Goal: Information Seeking & Learning: Check status

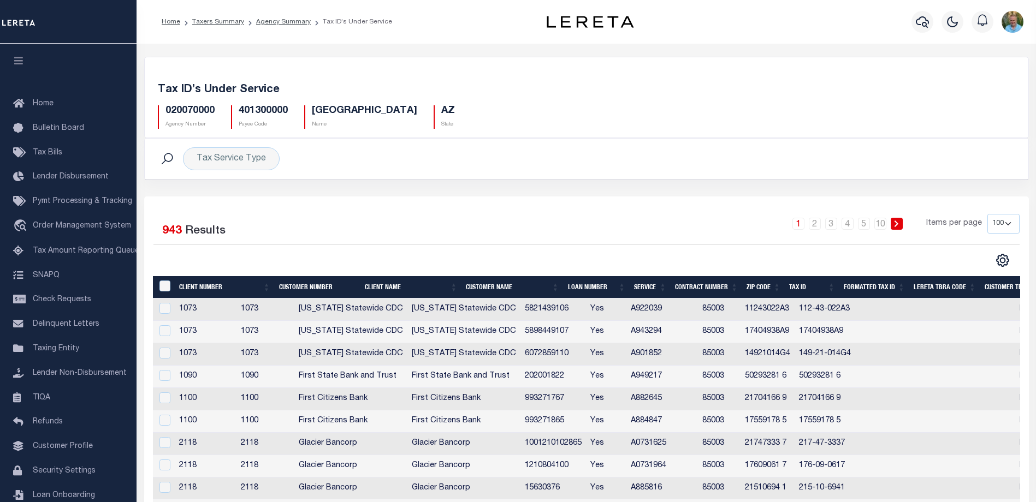
select select "100"
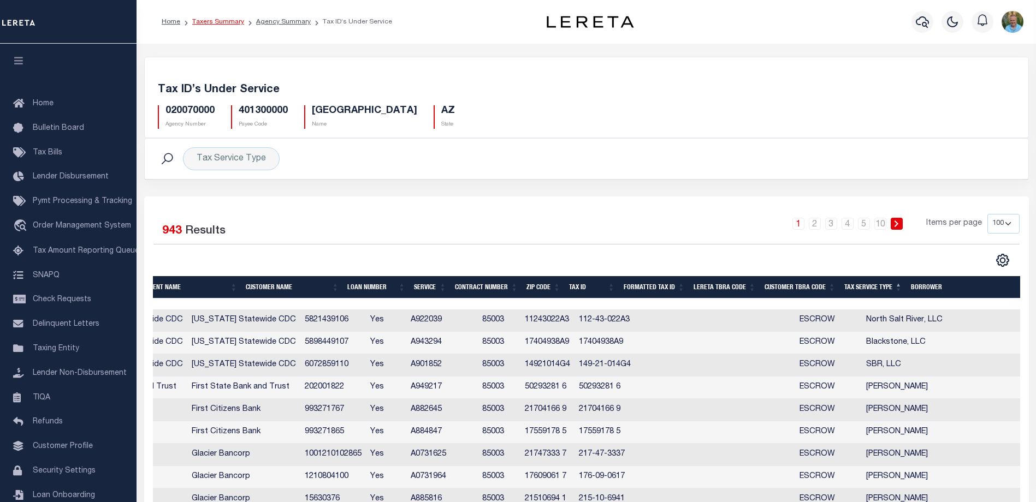
click at [228, 25] on link "Taxers Summary" at bounding box center [218, 22] width 52 height 7
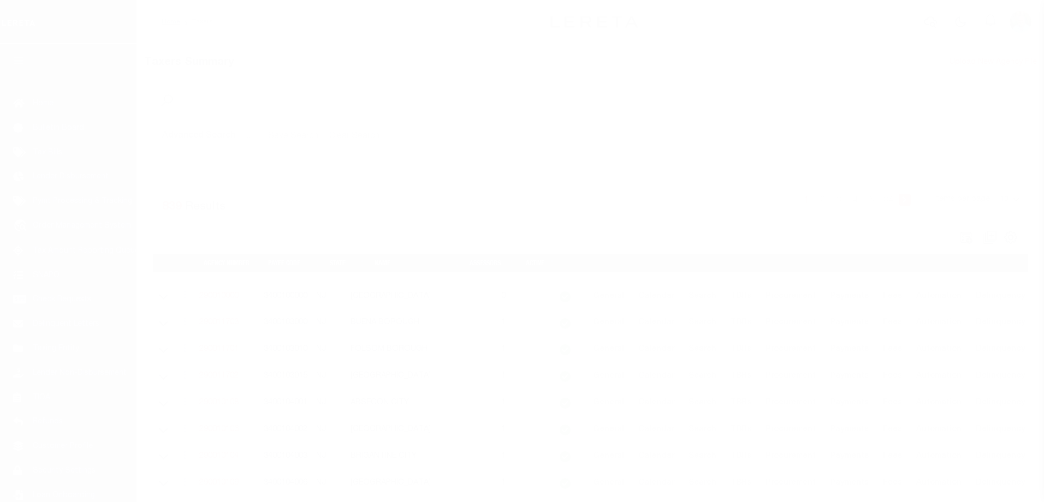
select select "NJ"
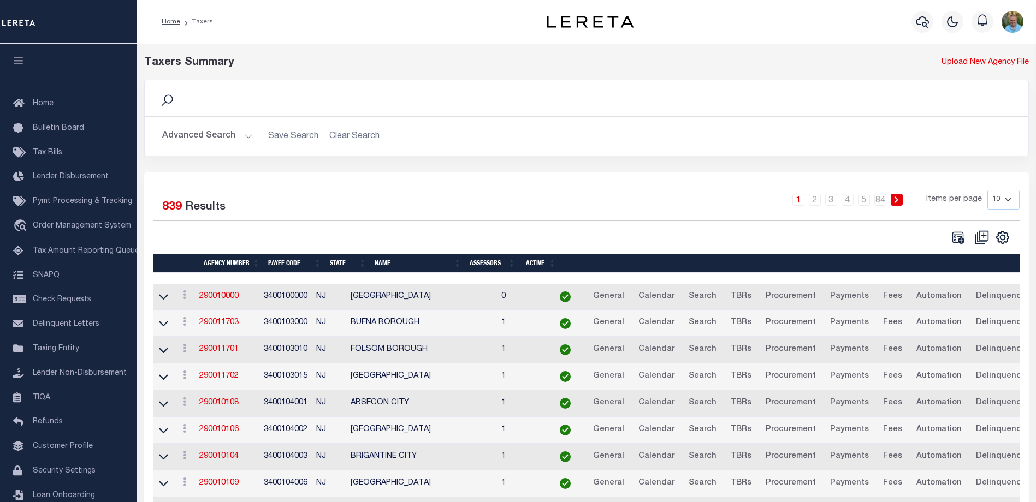
click at [193, 134] on button "Advanced Search" at bounding box center [207, 136] width 91 height 21
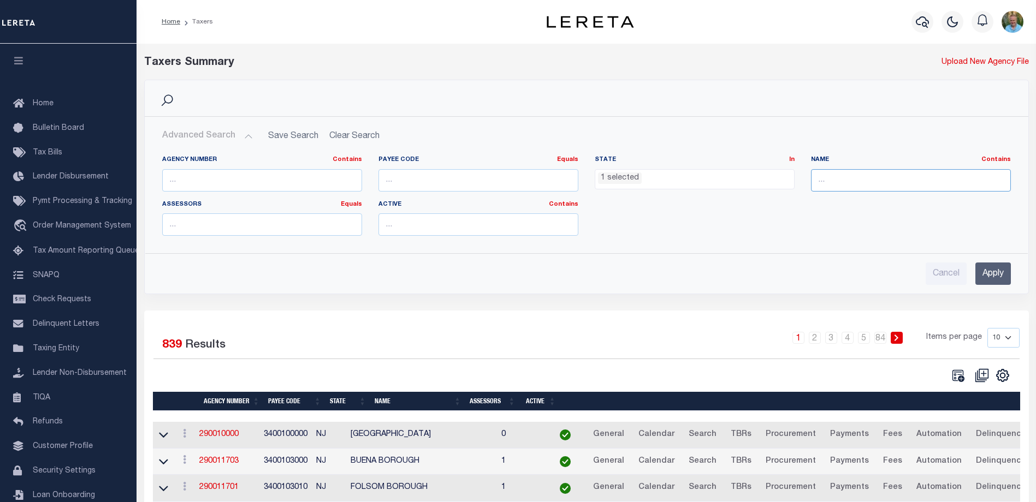
click at [842, 179] on input "text" at bounding box center [911, 180] width 200 height 22
click at [301, 180] on input "text" at bounding box center [262, 180] width 200 height 22
paste input "310040603"
type input "310040603"
click at [694, 179] on ul "1 selected" at bounding box center [694, 177] width 199 height 15
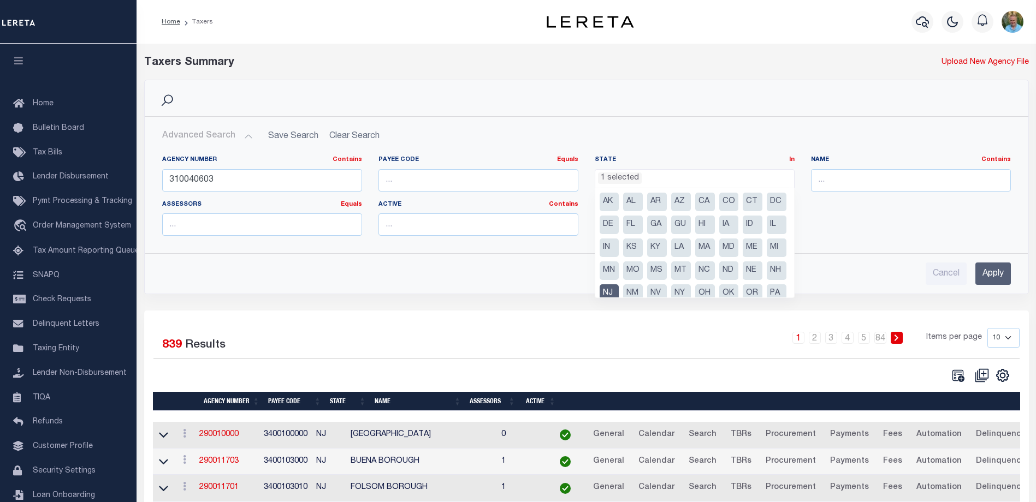
click at [352, 138] on h2 "Advanced Search Save Search Clear Search tblPayees_dynamictable_____DefaultSave…" at bounding box center [586, 136] width 866 height 21
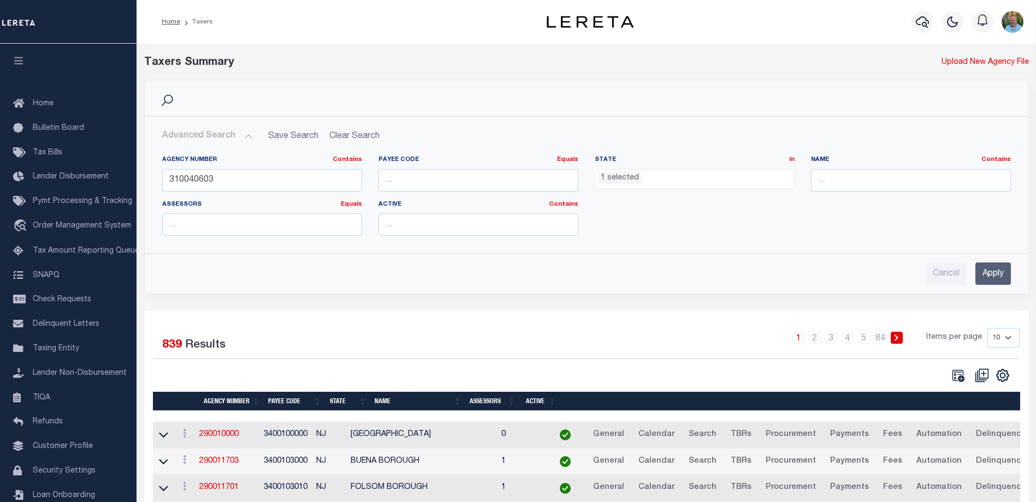
click at [352, 136] on h2 "Advanced Search Save Search Clear Search tblPayees_dynamictable_____DefaultSave…" at bounding box center [586, 136] width 866 height 21
drag, startPoint x: 352, startPoint y: 136, endPoint x: 649, endPoint y: 201, distance: 304.0
click at [354, 136] on h2 "Advanced Search Save Search Clear Search tblPayees_dynamictable_____DefaultSave…" at bounding box center [586, 136] width 866 height 21
click at [762, 185] on span "1 selected" at bounding box center [695, 179] width 200 height 21
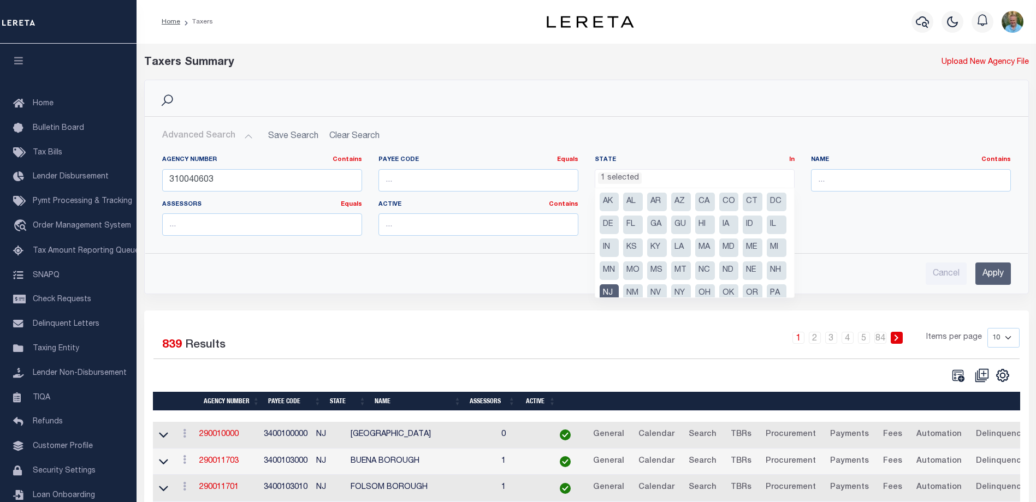
click at [619, 288] on li "NJ" at bounding box center [609, 293] width 20 height 19
select select
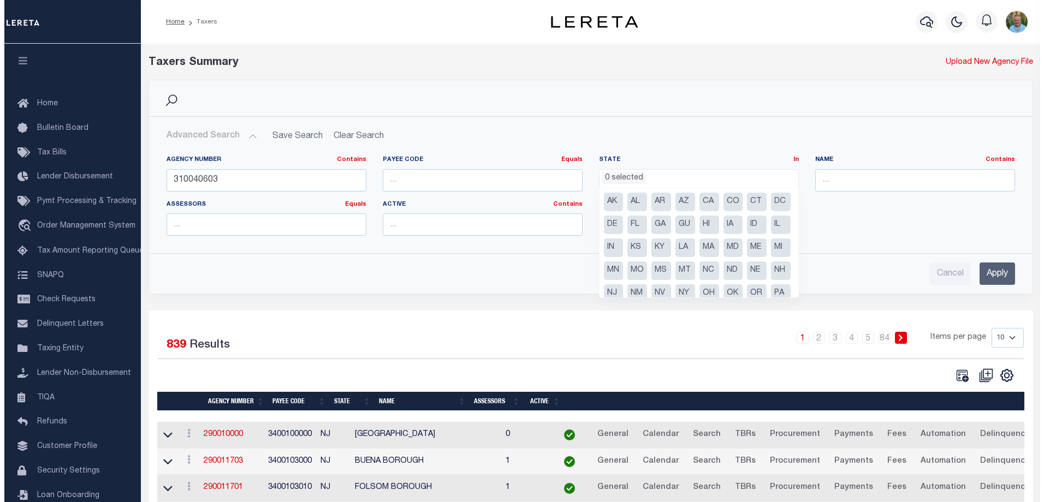
scroll to position [314, 0]
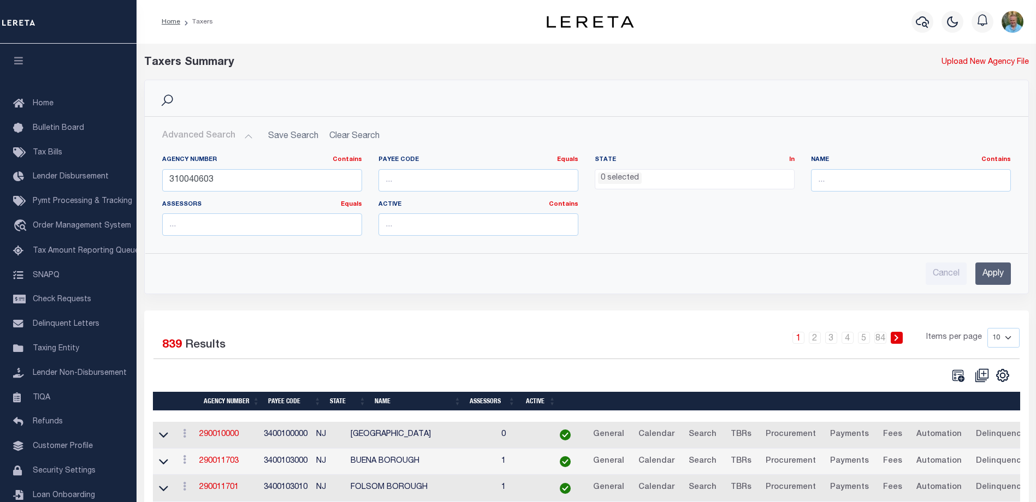
click at [997, 274] on input "Apply" at bounding box center [992, 274] width 35 height 22
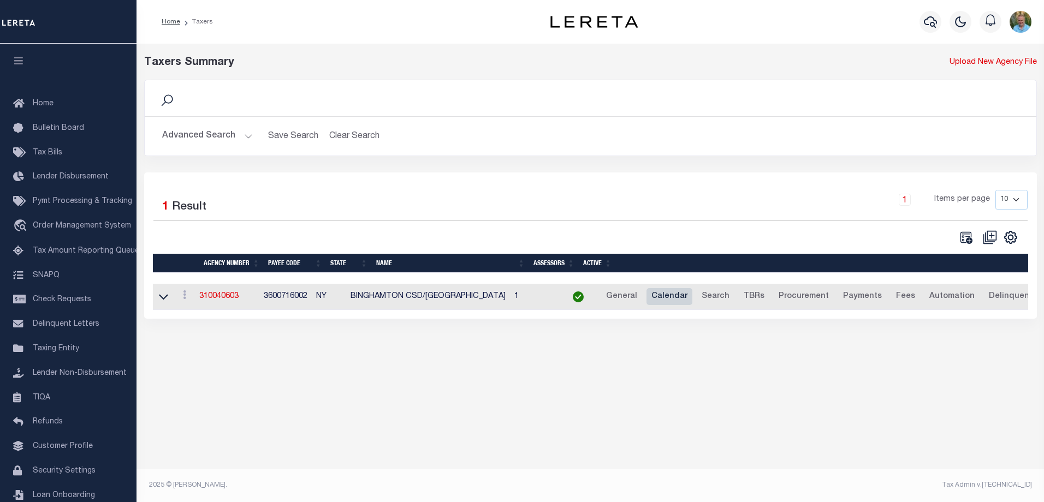
click at [676, 298] on link "Calendar" at bounding box center [669, 296] width 46 height 17
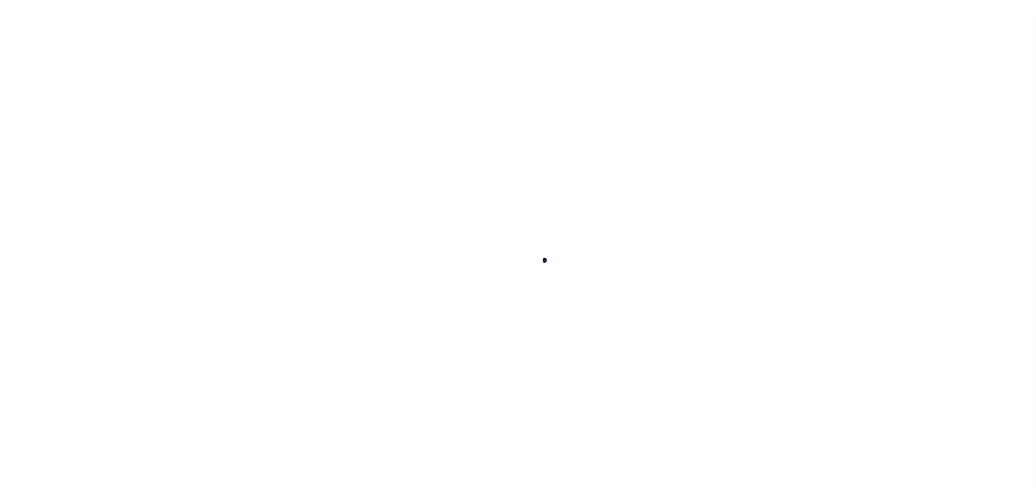
select select
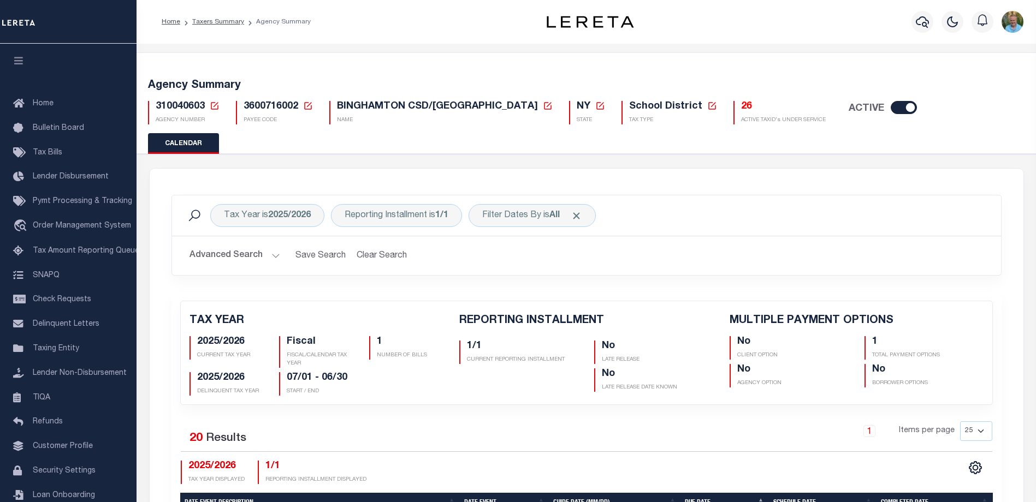
checkbox input "false"
type input "1"
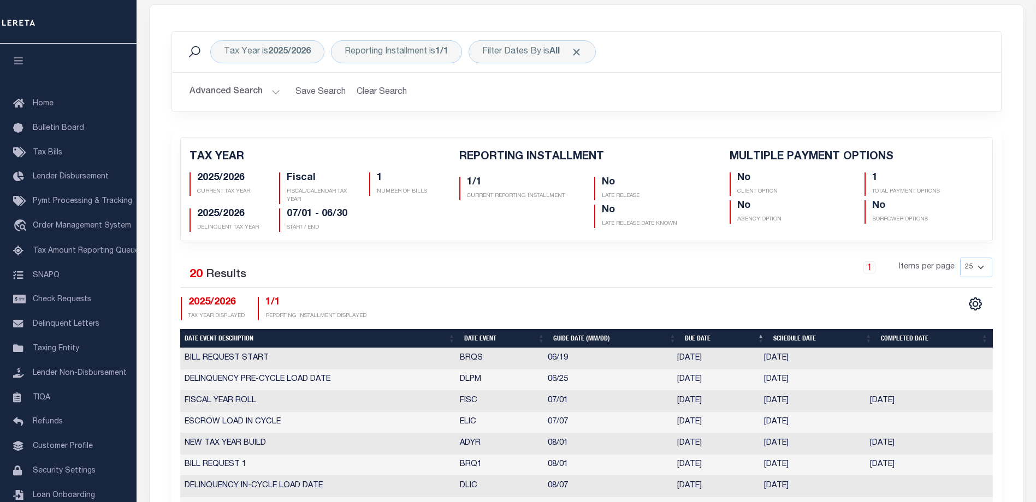
scroll to position [55, 0]
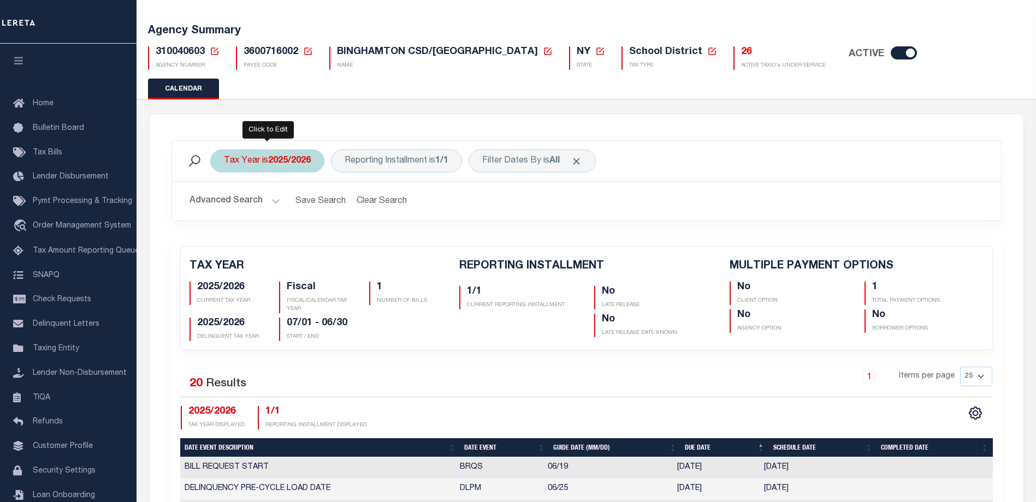
click at [272, 163] on b "2025/2026" at bounding box center [289, 161] width 43 height 9
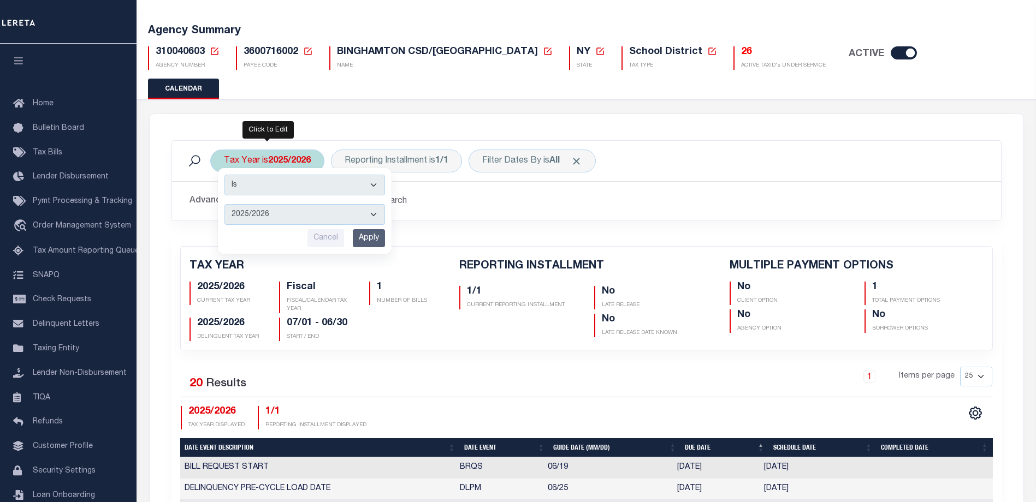
click at [270, 211] on select "2026/2027 2025/2026 2024/2025 2023/2024 2022/2023 2021/2022 2020/2021 2019/2020…" at bounding box center [304, 214] width 161 height 21
select select "2024/2025"
click at [224, 204] on select "2026/2027 2025/2026 2024/2025 2023/2024 2022/2023 2021/2022 2020/2021 2019/2020…" at bounding box center [304, 214] width 161 height 21
drag, startPoint x: 374, startPoint y: 248, endPoint x: 376, endPoint y: 242, distance: 5.7
click at [374, 247] on div "Is Contains 2026/2027 2025/2026 2024/2025 2023/2024 2022/2023 2021/2022 2020/20…" at bounding box center [305, 211] width 174 height 86
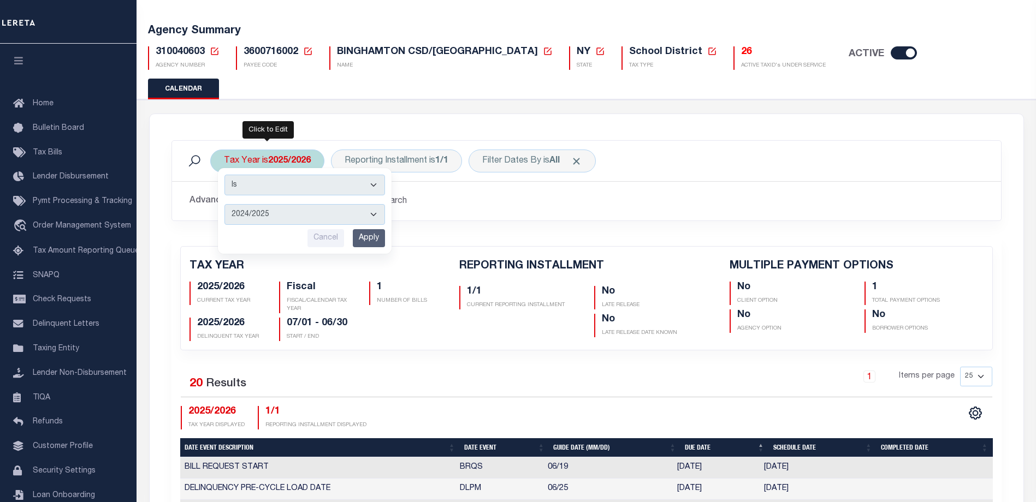
click at [376, 242] on input "Apply" at bounding box center [369, 238] width 32 height 18
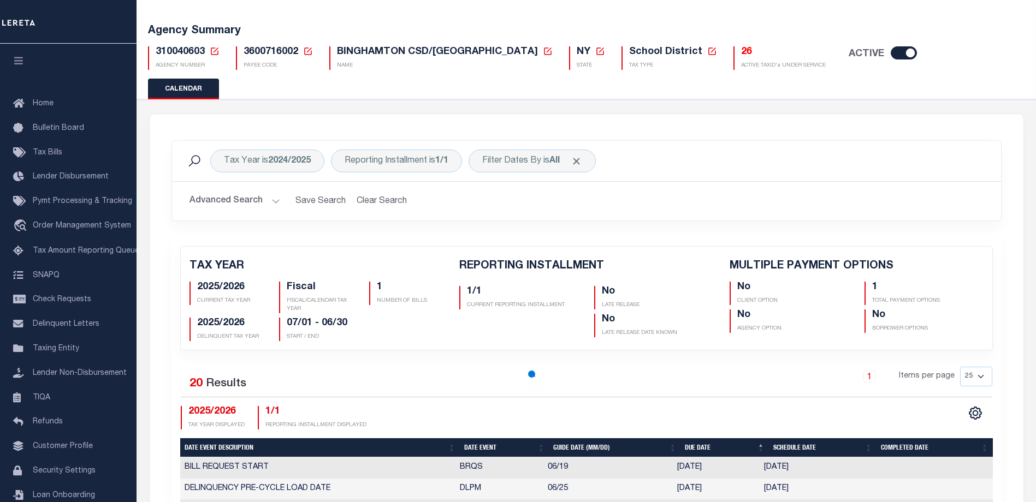
checkbox input "false"
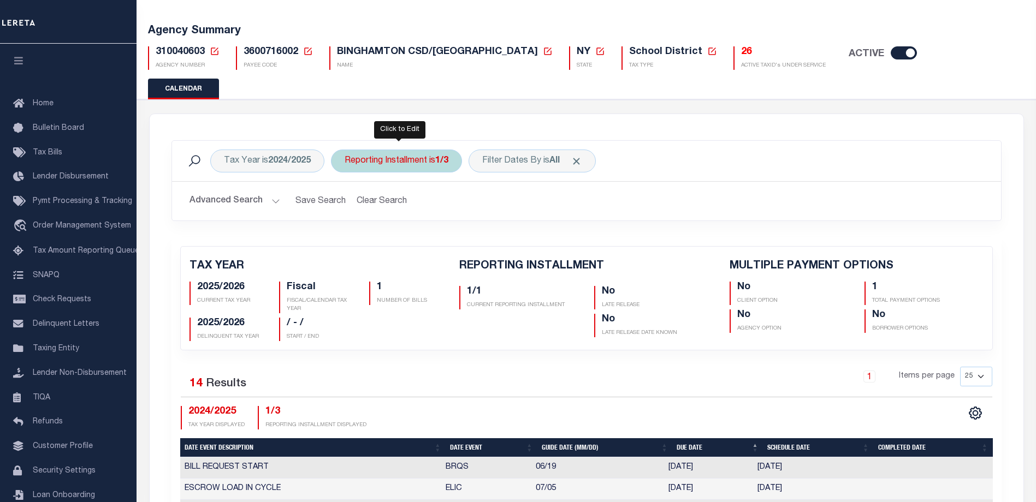
click at [409, 170] on div "Reporting Installment is 1/3" at bounding box center [396, 161] width 131 height 23
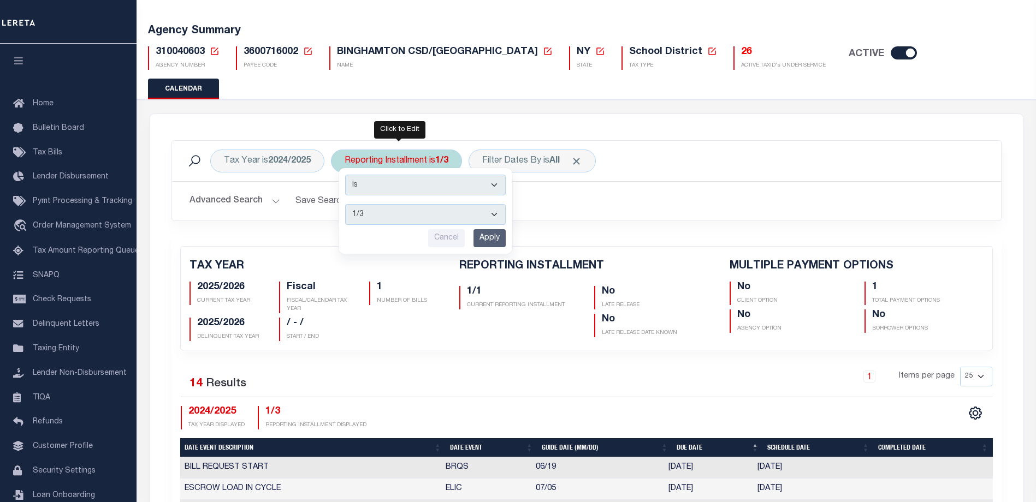
click at [403, 218] on select "1/3 2/3 3/3" at bounding box center [425, 214] width 161 height 21
click at [563, 216] on div "Advanced Search Save Search Clear Search PayeeReportingEventDatesGridWrapper_dy…" at bounding box center [586, 201] width 829 height 39
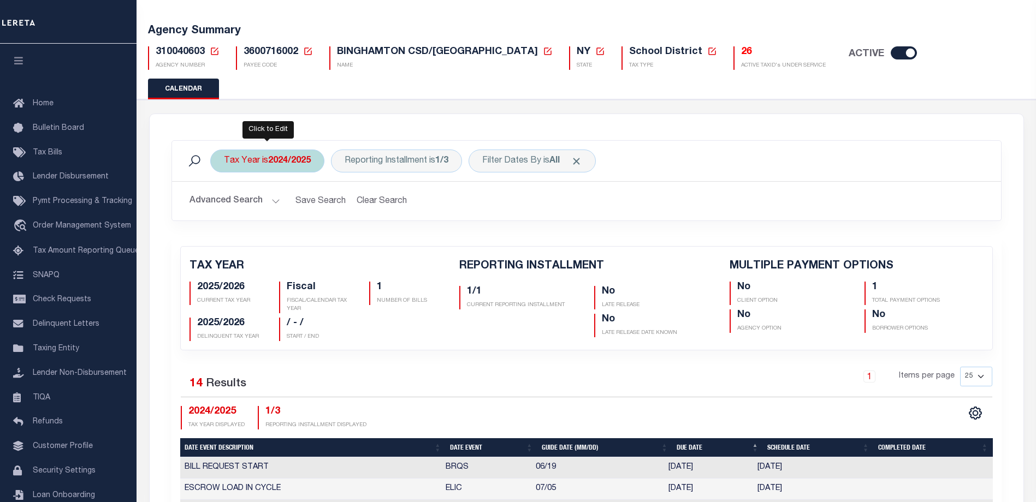
click at [237, 155] on div "Tax Year is 2024/2025" at bounding box center [267, 161] width 114 height 23
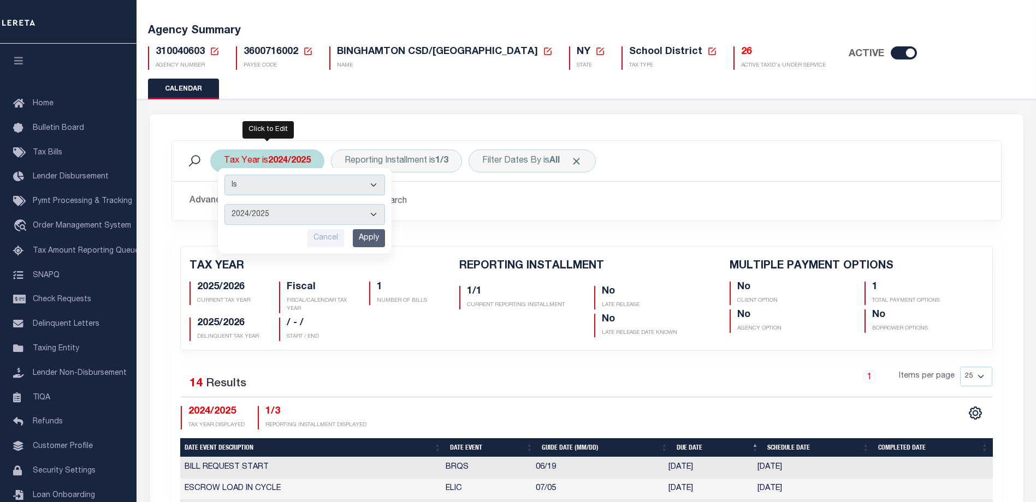
click at [260, 212] on select "2026/2027 2025/2026 2024/2025 2023/2024 2022/2023 2021/2022 2020/2021 2019/2020…" at bounding box center [304, 214] width 161 height 21
select select "2023/2024"
click at [224, 204] on select "2026/2027 2025/2026 2024/2025 2023/2024 2022/2023 2021/2022 2020/2021 2019/2020…" at bounding box center [304, 214] width 161 height 21
click at [370, 235] on input "Apply" at bounding box center [369, 238] width 32 height 18
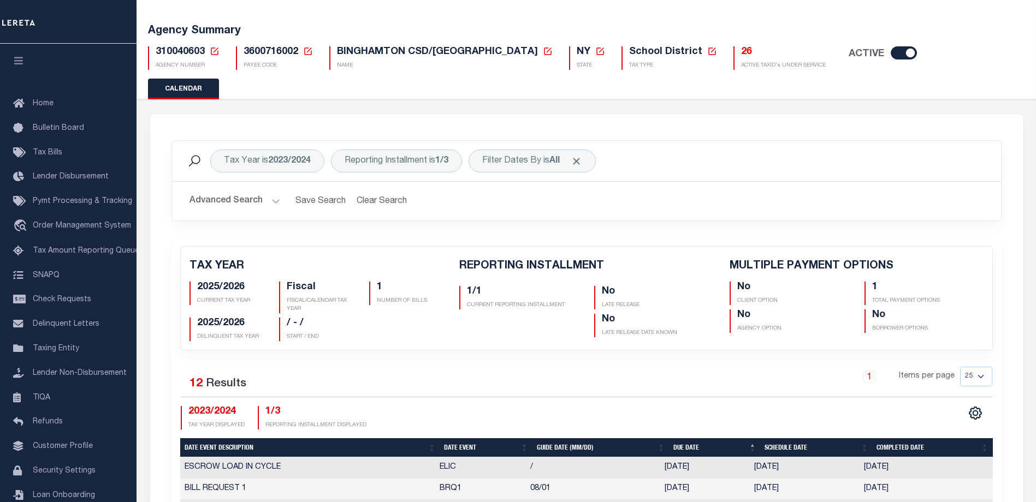
checkbox input "false"
click at [401, 168] on div "Reporting Installment is 1/3" at bounding box center [396, 161] width 131 height 23
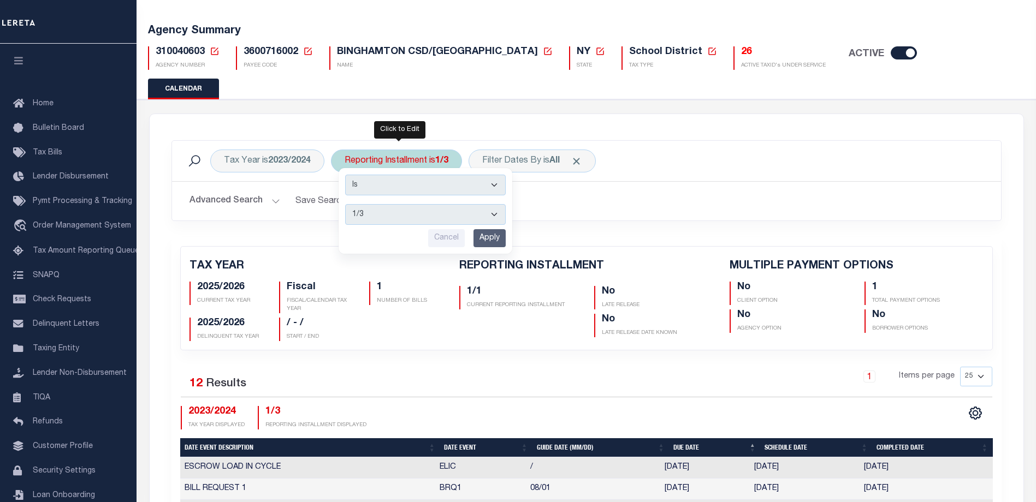
click at [390, 213] on select "1/3 2/3 3/3" at bounding box center [425, 214] width 161 height 21
click at [578, 209] on h2 "Advanced Search Save Search Clear Search PayeeReportingEventDatesGridWrapper_dy…" at bounding box center [586, 201] width 811 height 21
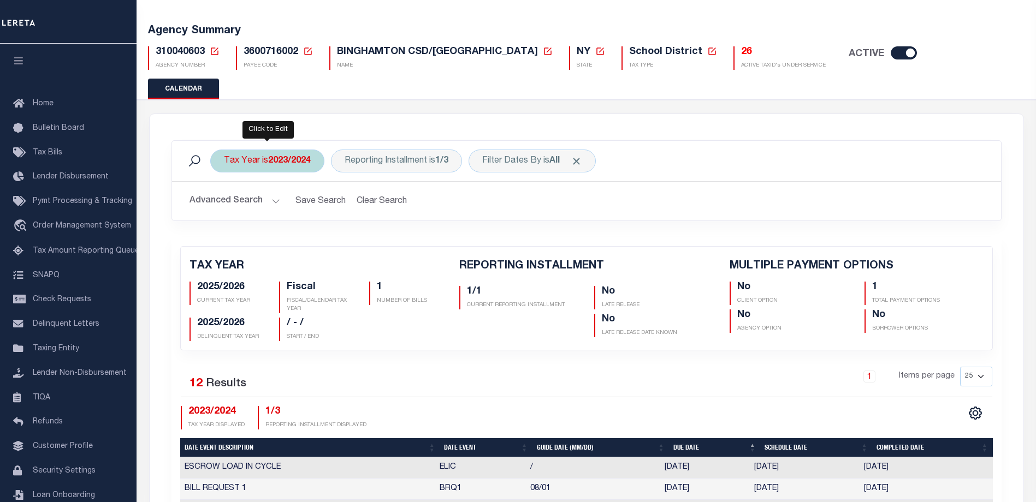
click at [283, 162] on b "2023/2024" at bounding box center [289, 161] width 43 height 9
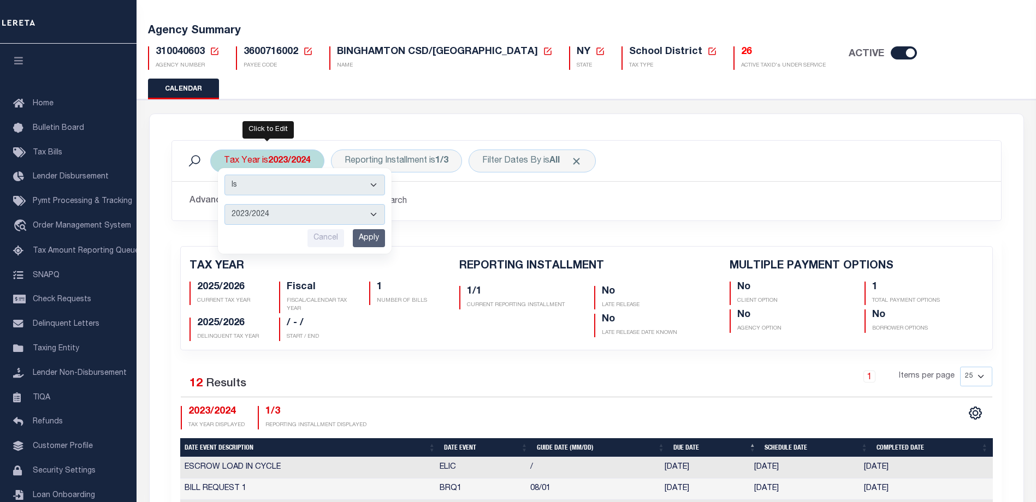
click at [280, 213] on select "2026/2027 2025/2026 2024/2025 2023/2024 2022/2023 2021/2022 2020/2021 2019/2020…" at bounding box center [304, 214] width 161 height 21
select select "2025/2026"
click at [224, 204] on select "2026/2027 2025/2026 2024/2025 2023/2024 2022/2023 2021/2022 2020/2021 2019/2020…" at bounding box center [304, 214] width 161 height 21
click at [383, 239] on input "Apply" at bounding box center [369, 238] width 32 height 18
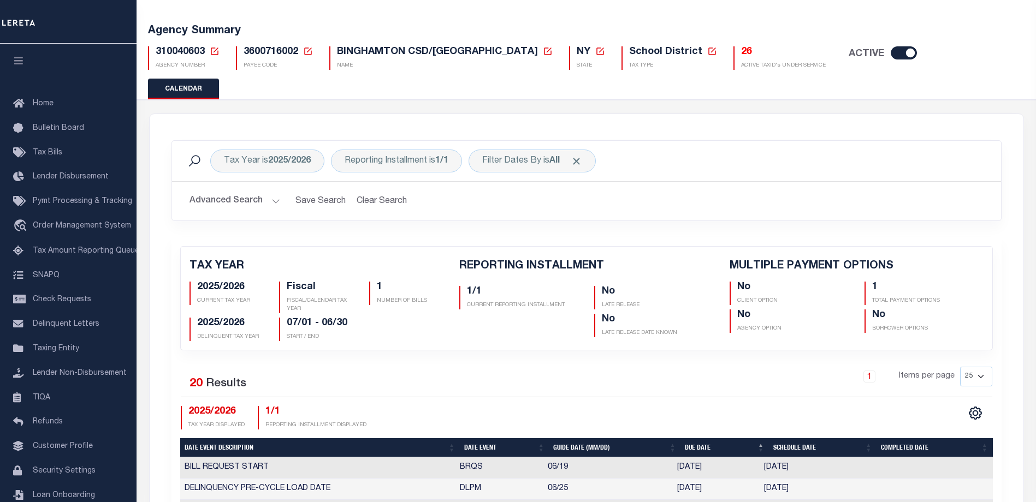
checkbox input "false"
click at [409, 161] on div "Reporting Installment is 1/1" at bounding box center [396, 161] width 131 height 23
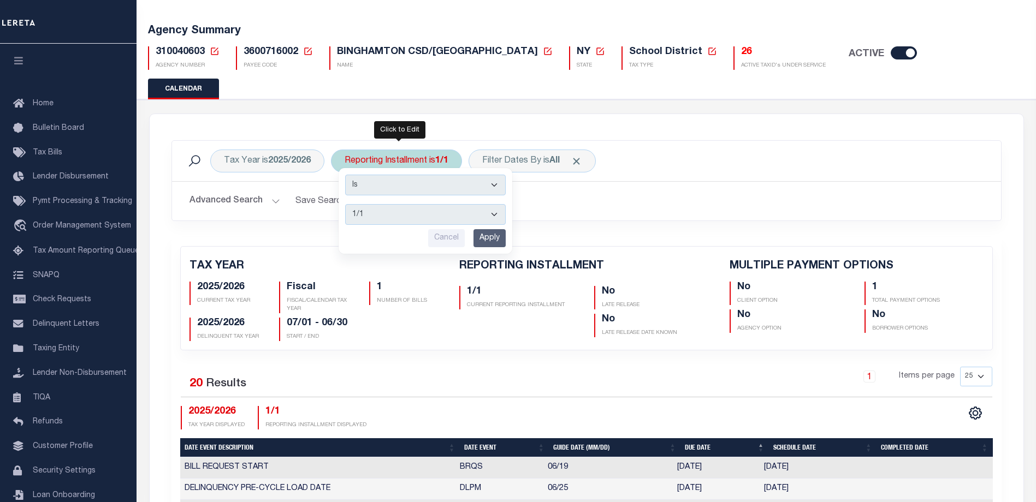
click at [402, 207] on select "1/1" at bounding box center [425, 214] width 161 height 21
click at [567, 211] on h2 "Advanced Search Save Search Clear Search PayeeReportingEventDatesGridWrapper_dy…" at bounding box center [586, 201] width 811 height 21
